Goal: Check status

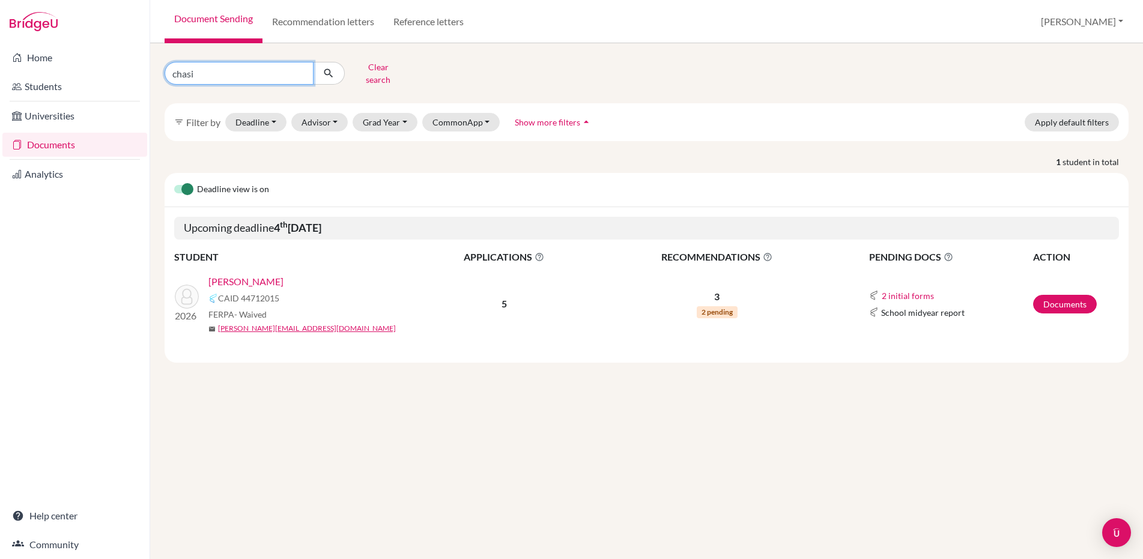
drag, startPoint x: 228, startPoint y: 66, endPoint x: 150, endPoint y: 69, distance: 78.1
click at [150, 69] on div "Home Students Universities Documents Analytics Help center Community Document S…" at bounding box center [571, 279] width 1143 height 559
type input "piskulich"
click button "submit" at bounding box center [329, 73] width 32 height 23
click at [1061, 297] on link "Documents" at bounding box center [1065, 304] width 64 height 19
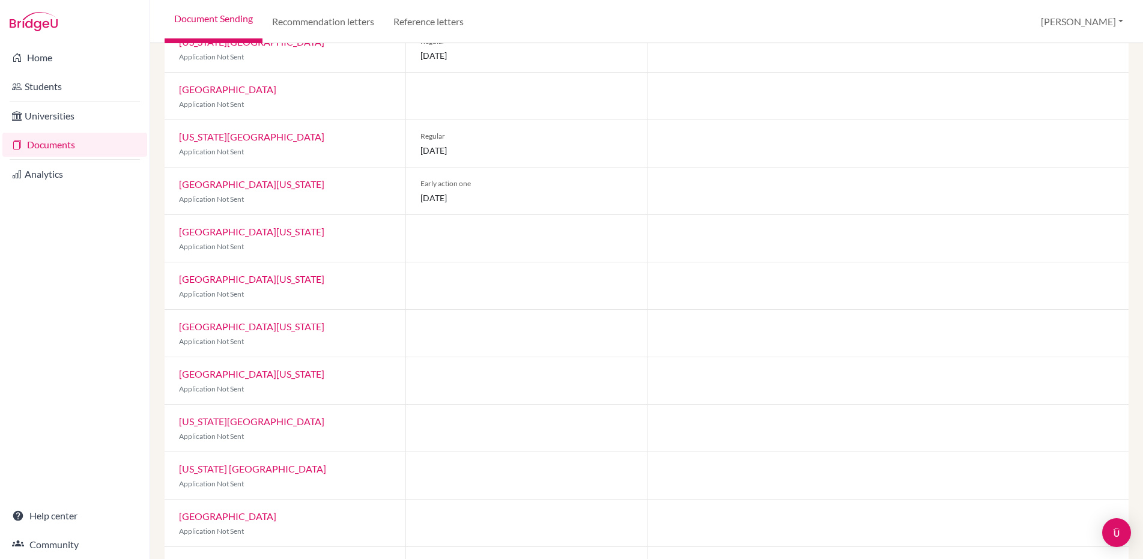
scroll to position [452, 0]
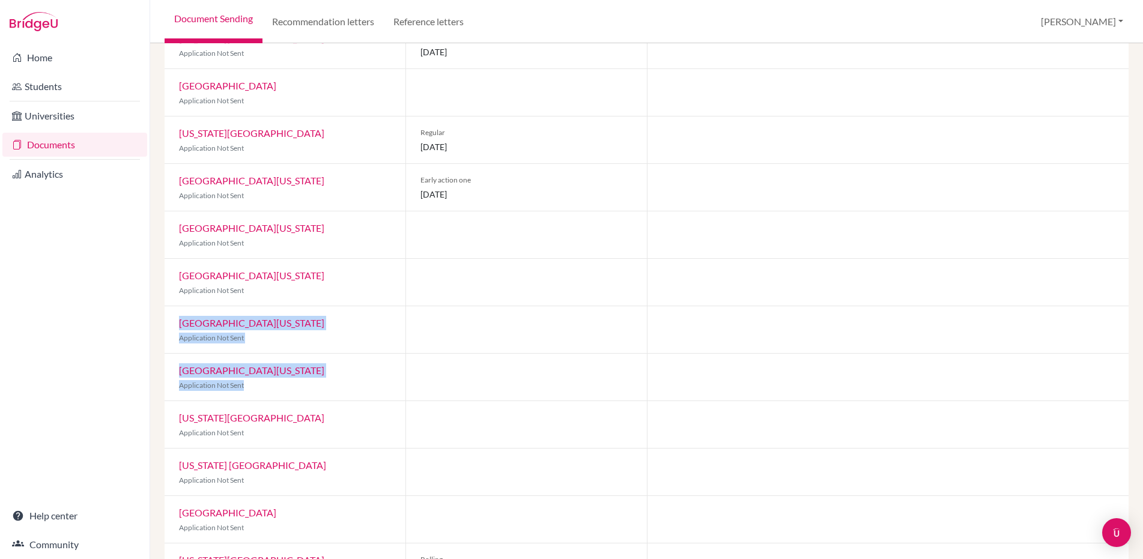
drag, startPoint x: 174, startPoint y: 319, endPoint x: 273, endPoint y: 388, distance: 121.3
click at [273, 388] on div "Common App CAID: 47217201 FERPA Status: Waived Counselor: [PERSON_NAME] [PERSON…" at bounding box center [647, 121] width 964 height 938
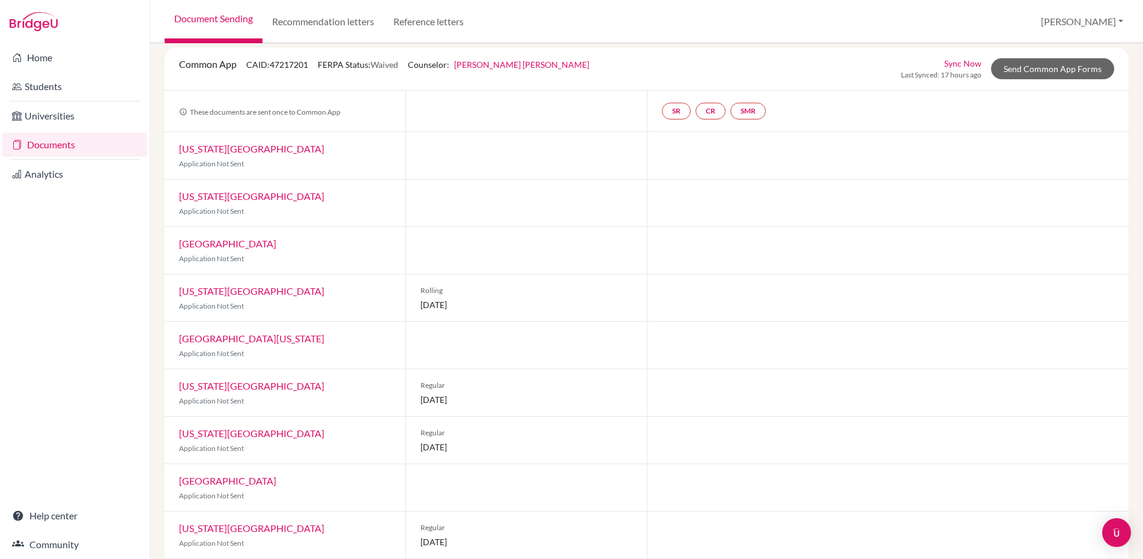
scroll to position [56, 0]
drag, startPoint x: 173, startPoint y: 63, endPoint x: 238, endPoint y: 67, distance: 65.0
click at [238, 67] on div "Common App CAID: 47217201 FERPA Status: Waived Counselor: [PERSON_NAME] [PERSON…" at bounding box center [384, 69] width 428 height 23
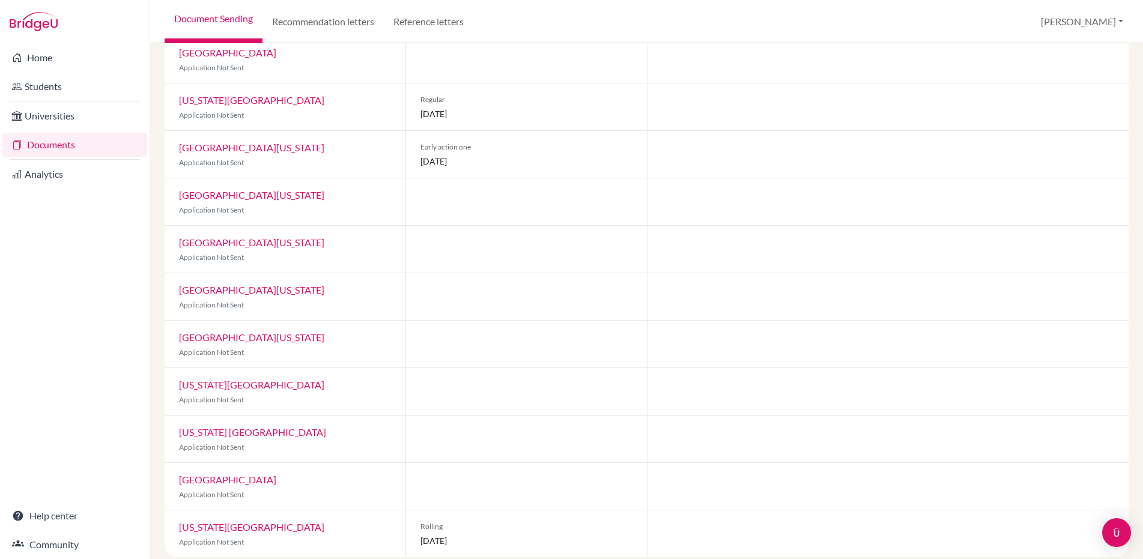
scroll to position [498, 0]
